Goal: Find specific page/section: Find specific page/section

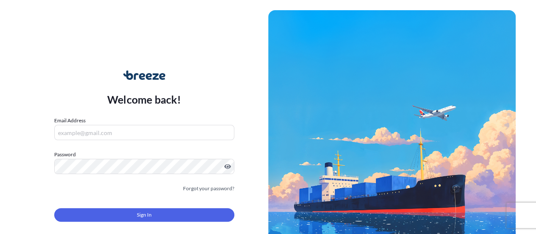
type input "[PERSON_NAME][EMAIL_ADDRESS][PERSON_NAME][DOMAIN_NAME]"
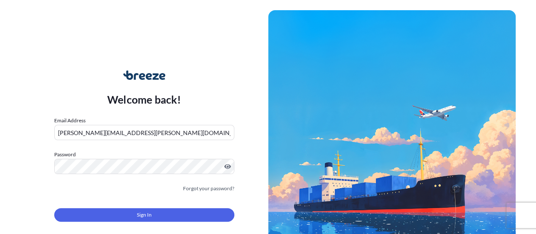
click at [171, 211] on button "Sign In" at bounding box center [144, 215] width 180 height 14
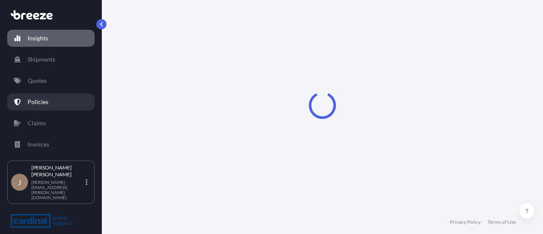
select select "2025"
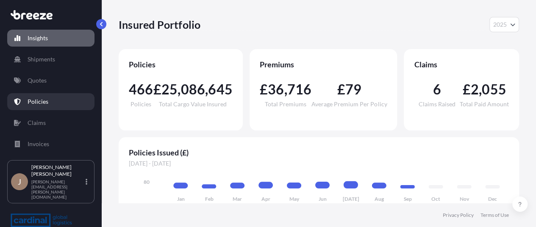
click at [64, 95] on link "Policies" at bounding box center [50, 101] width 87 height 17
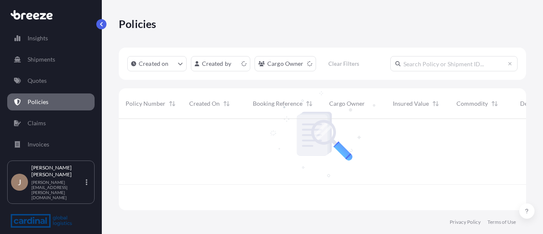
scroll to position [89, 400]
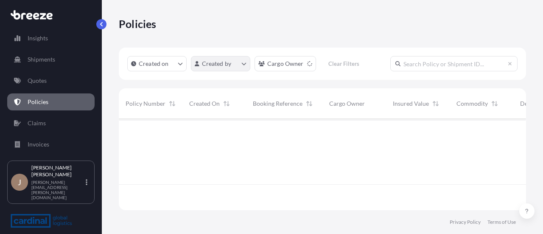
click at [227, 63] on html "Insights Shipments Quotes Policies Claims Invoices J [PERSON_NAME] [PERSON_NAME…" at bounding box center [271, 117] width 543 height 234
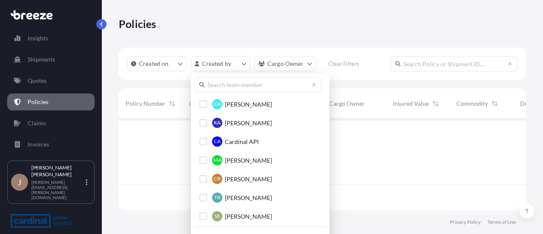
click at [232, 78] on input "text" at bounding box center [257, 84] width 127 height 15
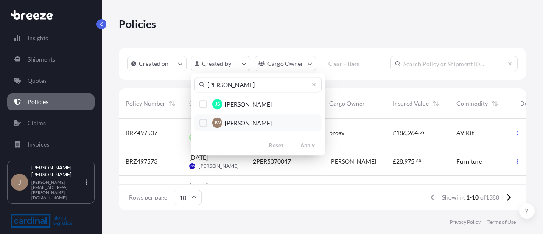
type input "[PERSON_NAME]"
click at [250, 122] on span "[PERSON_NAME]" at bounding box center [248, 123] width 47 height 8
